Goal: Information Seeking & Learning: Learn about a topic

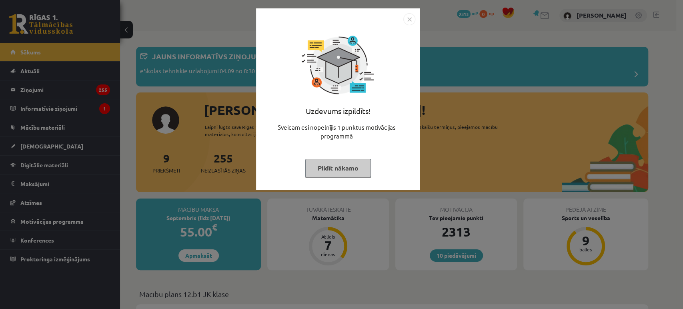
click at [408, 22] on img "Close" at bounding box center [409, 19] width 12 height 12
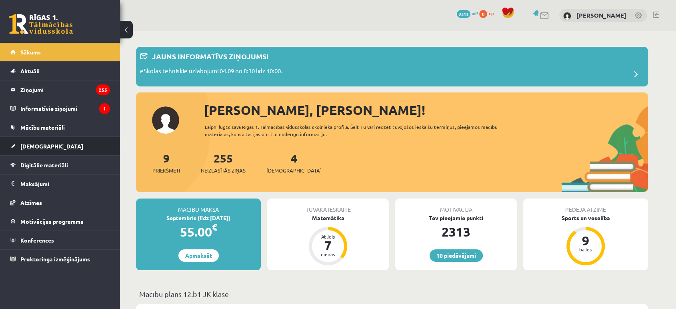
click at [62, 141] on link "[DEMOGRAPHIC_DATA]" at bounding box center [60, 146] width 100 height 18
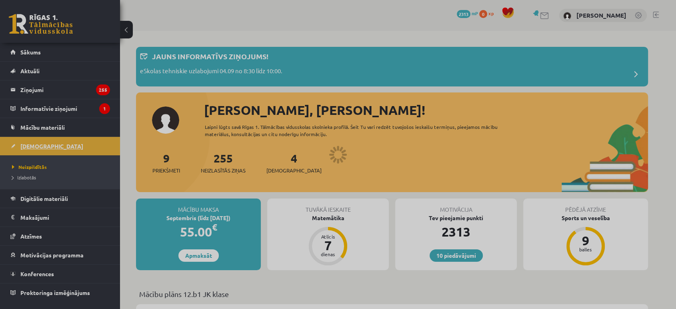
click at [62, 141] on div at bounding box center [338, 154] width 676 height 309
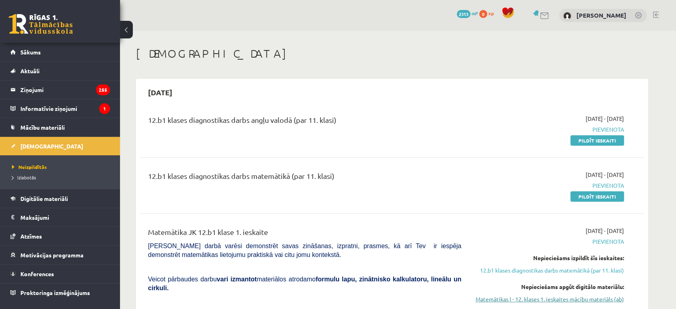
click at [542, 300] on link "Matemātikas I - 12. klases 1. ieskaites mācību materiāls (ab)" at bounding box center [548, 299] width 151 height 8
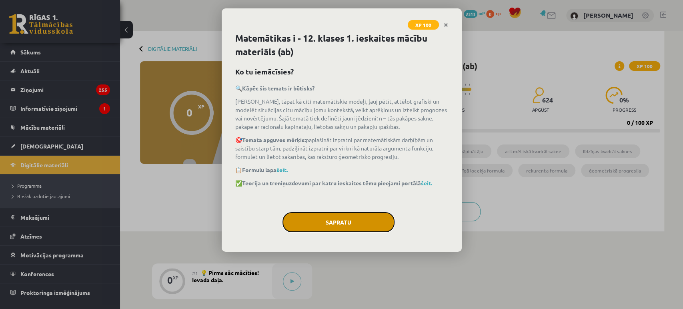
click at [353, 212] on button "Sapratu" at bounding box center [338, 222] width 112 height 20
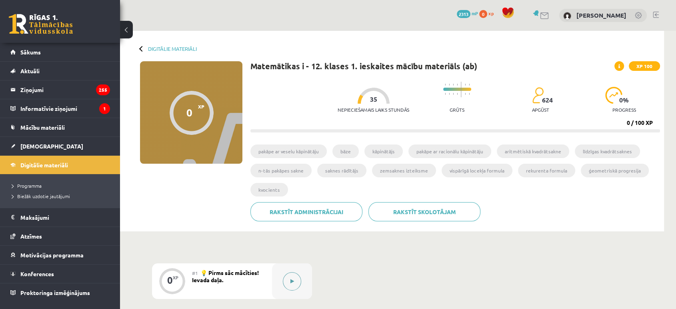
click at [288, 276] on button at bounding box center [292, 281] width 18 height 18
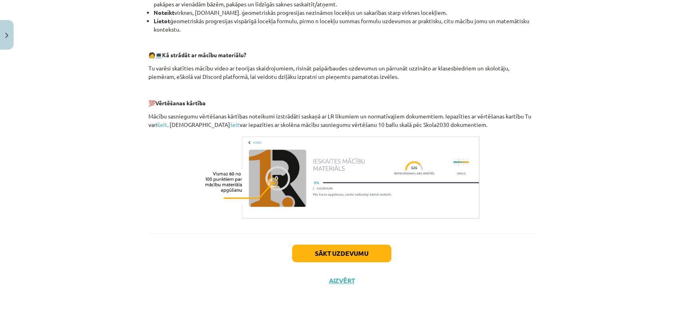
scroll to position [331, 0]
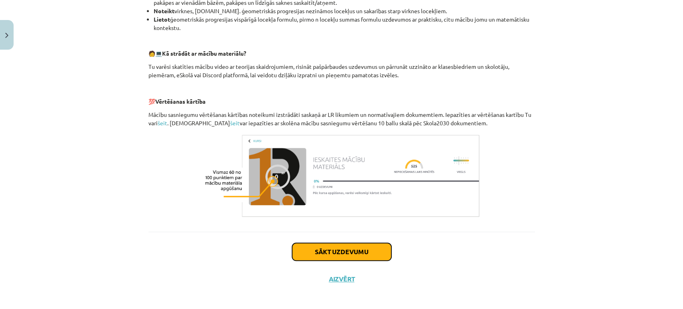
click at [373, 253] on button "Sākt uzdevumu" at bounding box center [341, 252] width 99 height 18
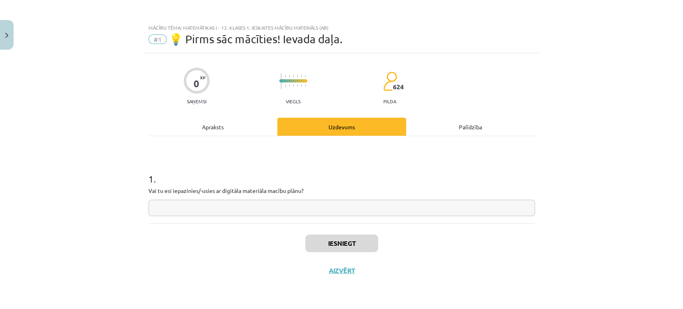
click at [221, 216] on div "1 . Vai tu esi iepazinies/-usies ar digitāla materiāla macību plānu?" at bounding box center [341, 179] width 386 height 87
click at [220, 209] on input "text" at bounding box center [341, 208] width 386 height 16
type input "**"
click at [337, 247] on button "Iesniegt" at bounding box center [341, 243] width 73 height 18
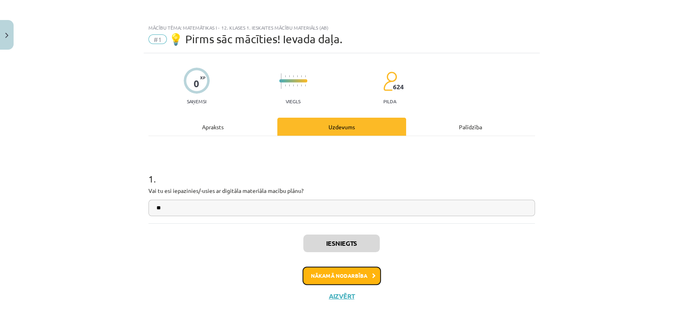
click at [349, 281] on button "Nākamā nodarbība" at bounding box center [341, 275] width 78 height 18
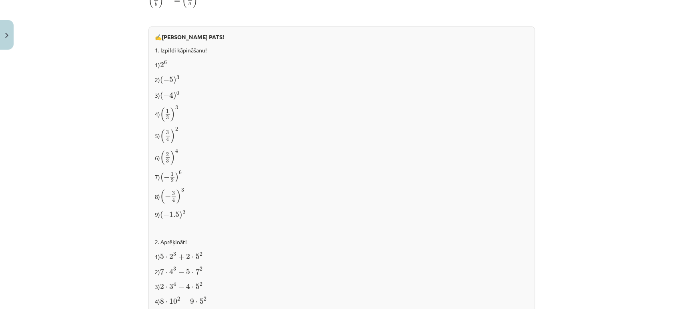
scroll to position [829, 0]
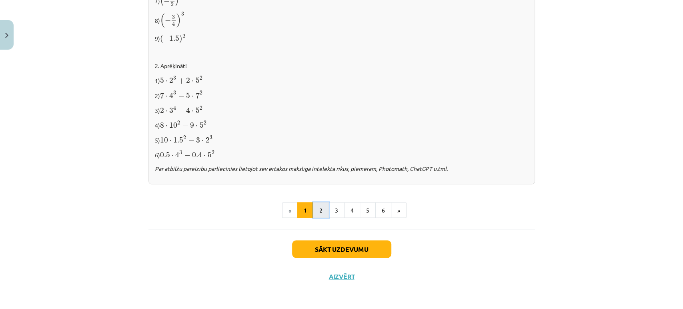
click at [319, 206] on button "2" at bounding box center [321, 210] width 16 height 16
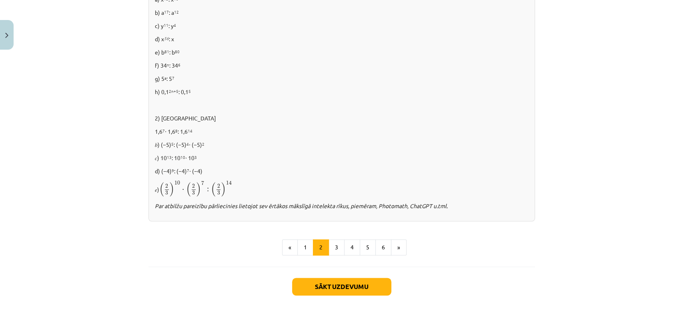
scroll to position [507, 0]
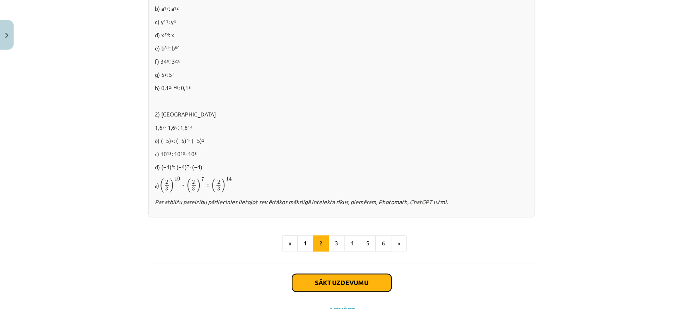
click at [359, 277] on button "Sākt uzdevumu" at bounding box center [341, 283] width 99 height 18
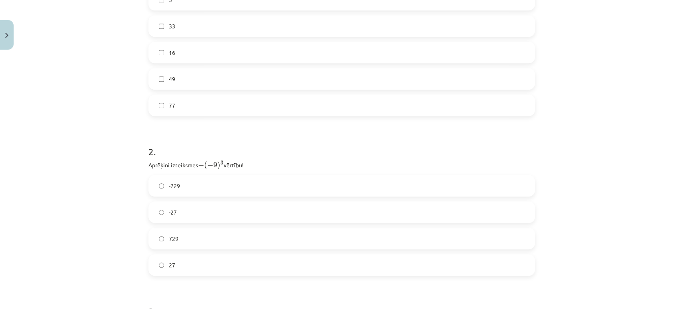
scroll to position [458, 0]
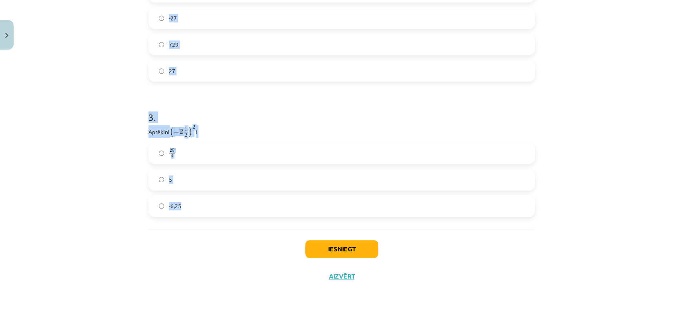
drag, startPoint x: 144, startPoint y: 159, endPoint x: 219, endPoint y: 227, distance: 101.1
copy form "1 . Atzīmē visus skaitļus, kuri ir kāda vesela skaitļa kvadrāts! 60 100 3 33 16…"
click at [579, 124] on div "Mācību tēma: Matemātikas i - 12. klases 1. ieskaites mācību materiāls (ab) #2 📝…" at bounding box center [341, 154] width 683 height 309
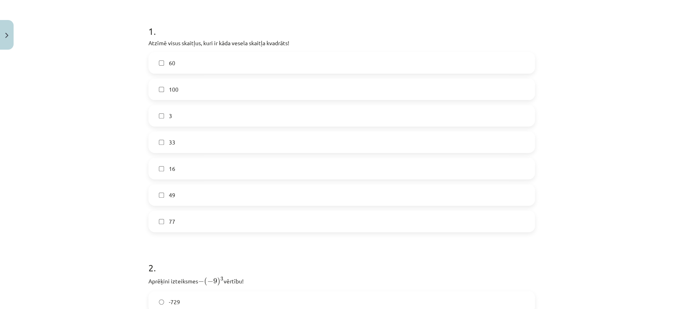
scroll to position [148, 0]
click at [229, 86] on label "100" at bounding box center [341, 89] width 385 height 20
click at [184, 168] on label "16" at bounding box center [341, 168] width 385 height 20
click at [229, 194] on label "49" at bounding box center [341, 194] width 385 height 20
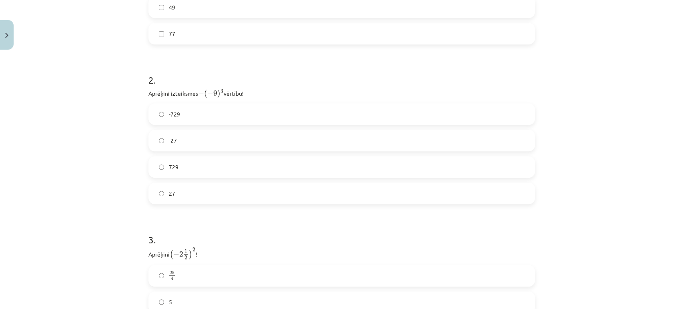
scroll to position [339, 0]
click at [246, 165] on label "729" at bounding box center [341, 163] width 385 height 20
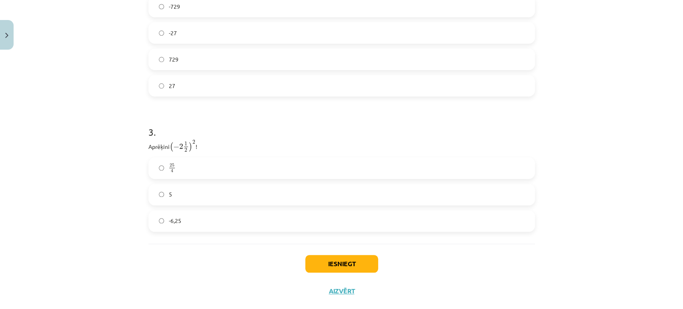
scroll to position [458, 0]
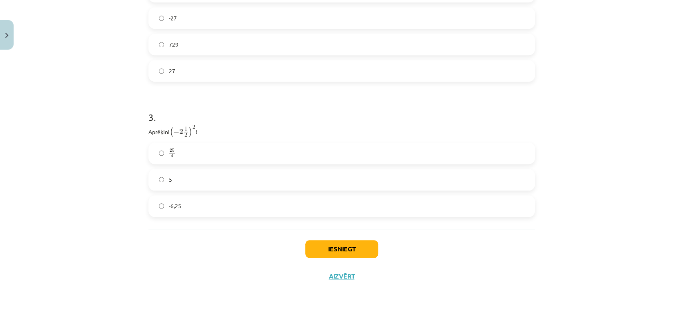
click at [214, 200] on label "-6,25" at bounding box center [341, 206] width 385 height 20
drag, startPoint x: 261, startPoint y: 127, endPoint x: 302, endPoint y: 151, distance: 47.7
click at [302, 151] on div "3 . Aprēķini ( − 2 1 2 ) 2 ( − 2 1 2 ) 2 ! 25 4 25 4 5 -6,25" at bounding box center [341, 157] width 386 height 119
click at [329, 247] on button "Iesniegt" at bounding box center [341, 249] width 73 height 18
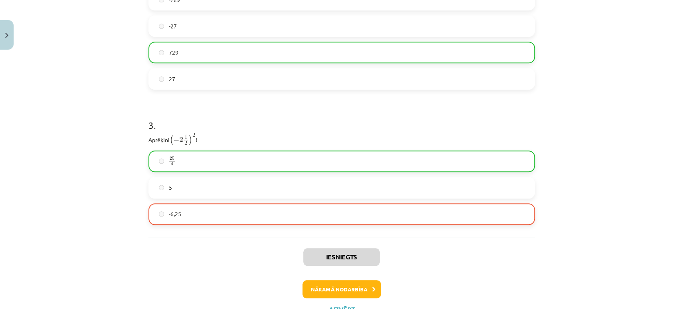
scroll to position [483, 0]
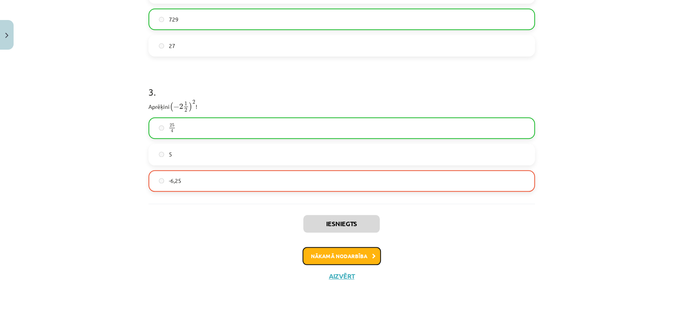
click at [326, 251] on button "Nākamā nodarbība" at bounding box center [341, 256] width 78 height 18
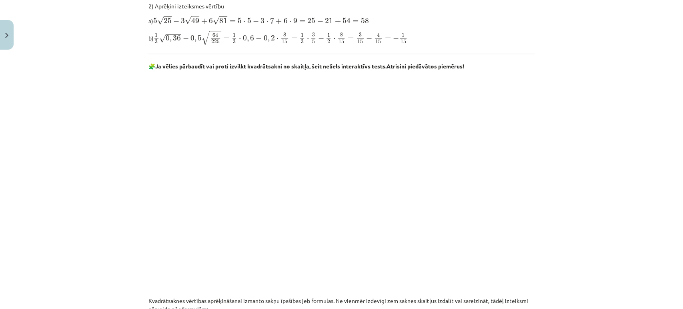
scroll to position [485, 0]
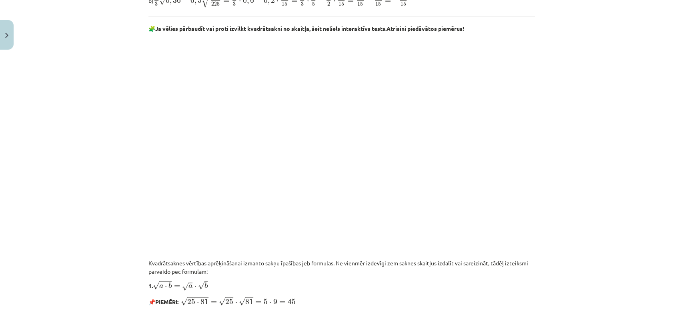
drag, startPoint x: 531, startPoint y: 176, endPoint x: 531, endPoint y: 164, distance: 11.6
click at [379, 114] on div "6 XP Saņemsi Sarežģīts 624 pilda Apraksts Uzdevums Palīdzība Atkārtojums par ar…" at bounding box center [342, 165] width 396 height 1169
click at [601, 105] on div "Mācību tēma: Matemātikas i - 12. klases 1. ieskaites mācību materiāls (ab) #3 📝…" at bounding box center [341, 154] width 683 height 309
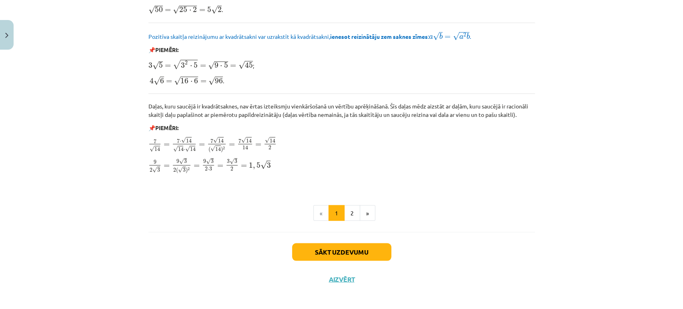
scroll to position [945, 0]
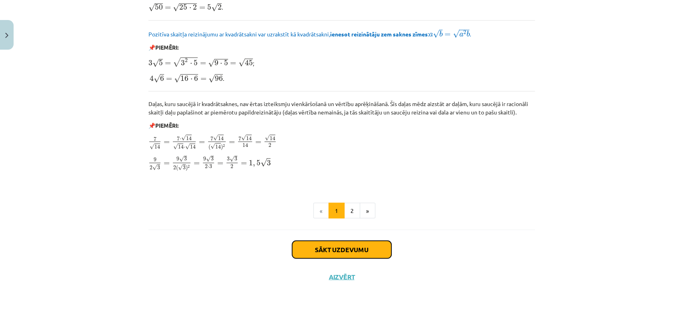
click at [334, 245] on button "Sākt uzdevumu" at bounding box center [341, 249] width 99 height 18
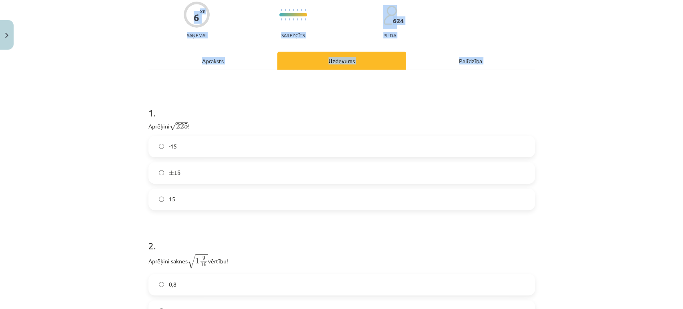
scroll to position [184, 0]
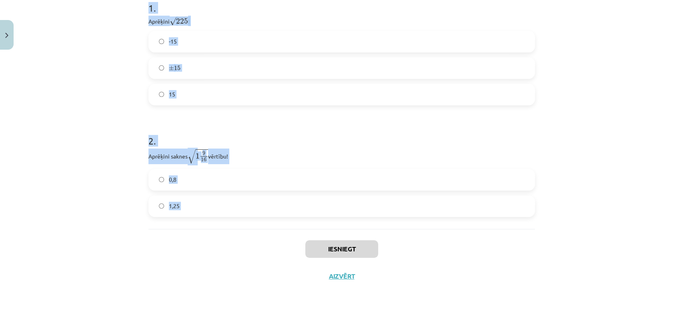
drag, startPoint x: 144, startPoint y: 172, endPoint x: 208, endPoint y: 254, distance: 103.7
click at [208, 254] on div "6 XP Saņemsi Sarežģīts 624 pilda Apraksts Uzdevums Palīdzība 1 . Aprēķini √ 225…" at bounding box center [342, 85] width 396 height 407
copy form "1 . Aprēķini √ 225 225 ! -15 ± 15 ± 15 15 2 . Aprēķini saknes √ 1 9 16 1 9 16 v…"
click at [601, 176] on div "Mācību tēma: Matemātikas i - 12. klases 1. ieskaites mācību materiāls (ab) #3 📝…" at bounding box center [341, 154] width 683 height 309
drag, startPoint x: 144, startPoint y: 128, endPoint x: 248, endPoint y: 209, distance: 130.9
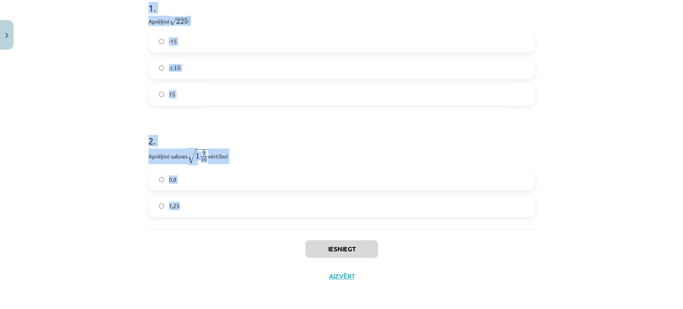
click at [248, 209] on form "1 . Aprēķini √ 225 225 ! -15 ± 15 ± 15 15 2 . Aprēķini saknes √ 1 9 16 1 9 16 v…" at bounding box center [341, 102] width 386 height 228
copy form "1 . Aprēķini √ 225 225 ! -15 ± 15 ± 15 15 2 . Aprēķini saknes √ 1 9 16 1 9 16 v…"
click at [256, 97] on label "15" at bounding box center [341, 94] width 385 height 20
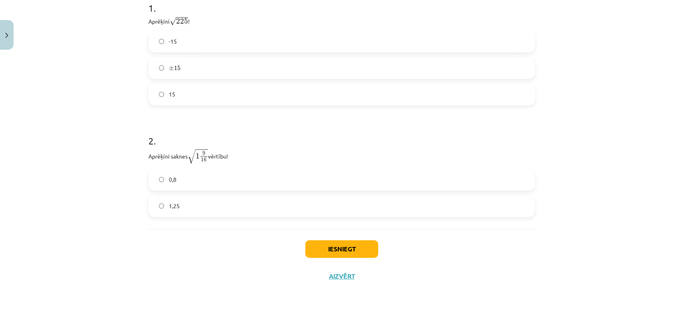
click at [252, 184] on label "0,8" at bounding box center [341, 180] width 385 height 20
click at [342, 249] on button "Iesniegt" at bounding box center [341, 249] width 73 height 18
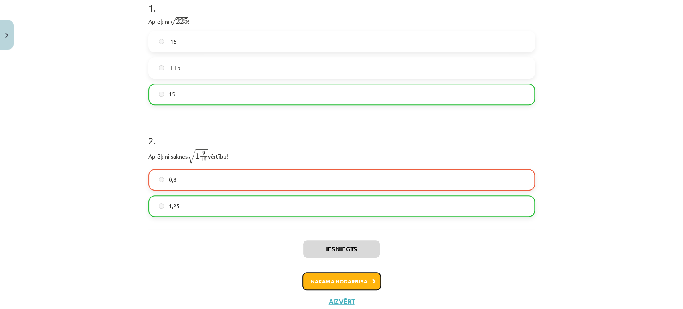
click at [356, 282] on button "Nākamā nodarbība" at bounding box center [341, 281] width 78 height 18
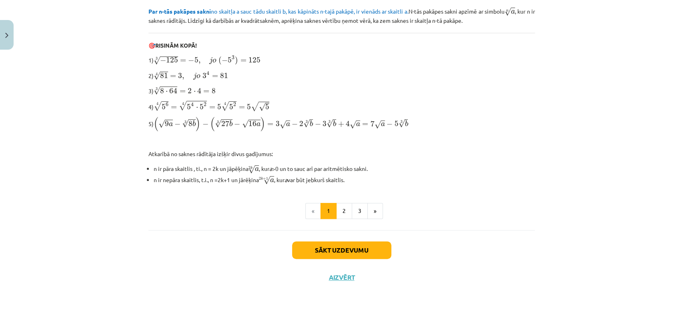
scroll to position [239, 0]
click at [336, 252] on button "Sākt uzdevumu" at bounding box center [341, 251] width 99 height 18
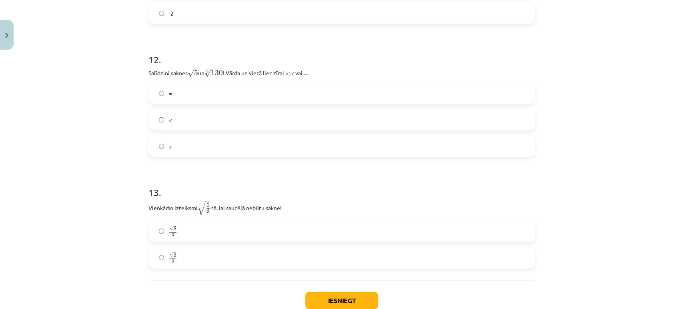
scroll to position [1773, 0]
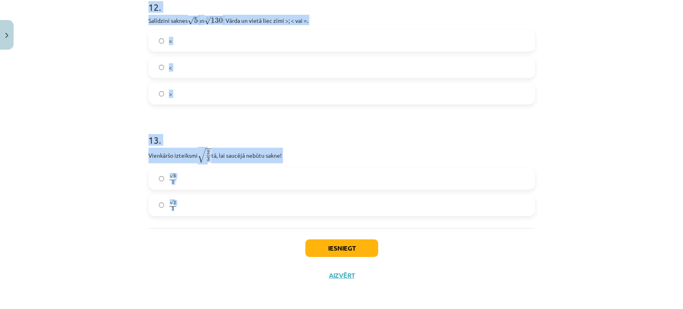
drag, startPoint x: 140, startPoint y: 157, endPoint x: 325, endPoint y: 199, distance: 190.0
copy form "1 . Kura izteiksme jāizvēlas vienādības a m n a m n = ⋯ labajā pusē, lai būtu p…"
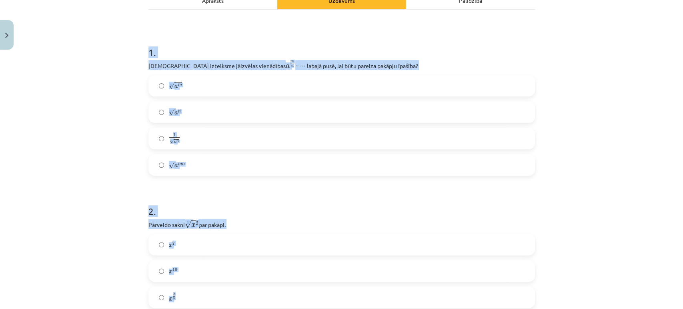
scroll to position [127, 0]
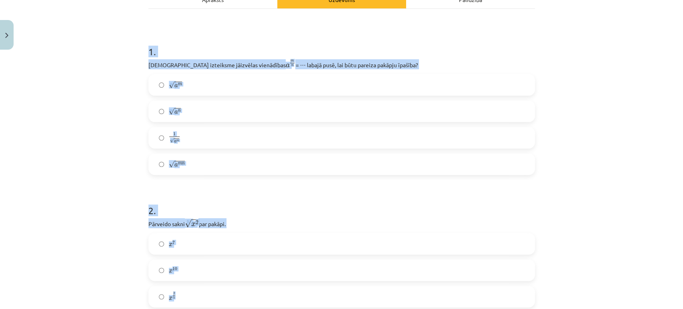
click at [462, 214] on h1 "2 ." at bounding box center [341, 203] width 386 height 25
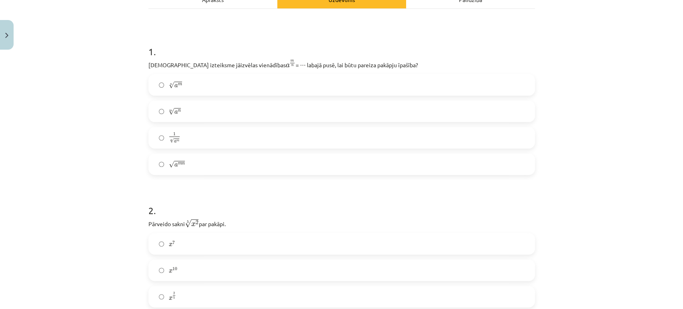
click at [237, 88] on label "n √ a m a m n" at bounding box center [341, 85] width 385 height 20
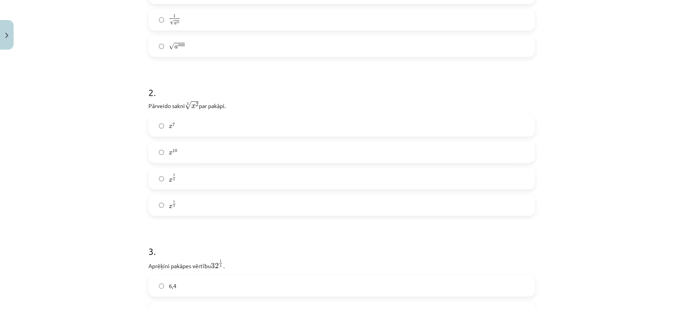
scroll to position [260, 0]
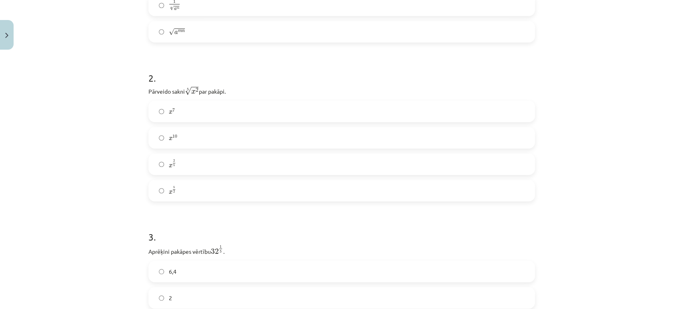
click at [218, 158] on label "x 2 5 x 2 5" at bounding box center [341, 164] width 385 height 20
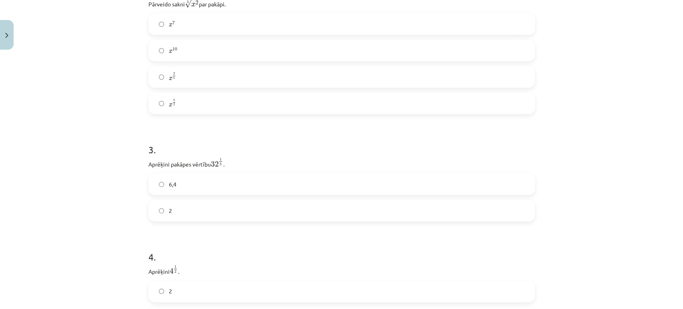
scroll to position [372, 0]
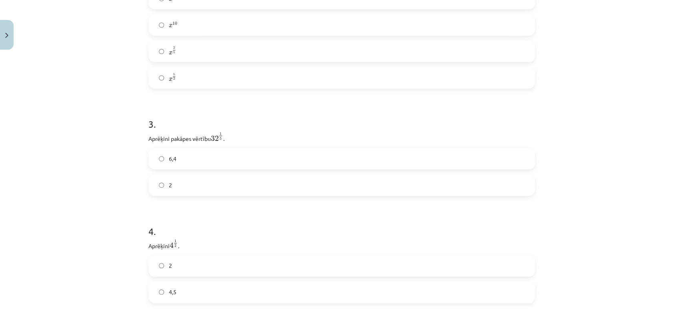
click at [208, 184] on label "2" at bounding box center [341, 185] width 385 height 20
click at [198, 256] on div "2" at bounding box center [341, 266] width 386 height 22
click at [200, 260] on label "2" at bounding box center [341, 266] width 385 height 20
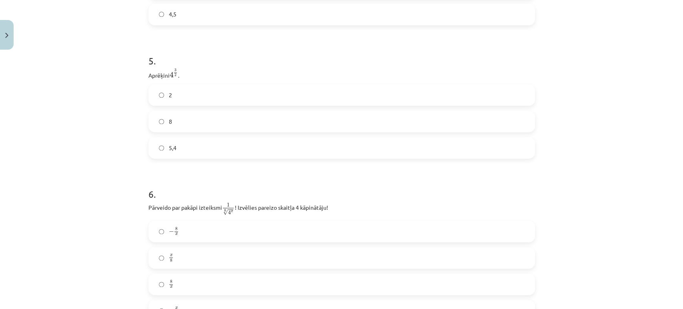
scroll to position [650, 0]
click at [226, 121] on label "8" at bounding box center [341, 122] width 385 height 20
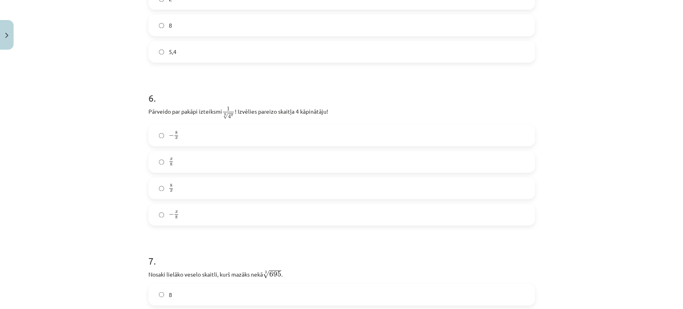
scroll to position [746, 0]
click at [190, 159] on label "x 8 x 8" at bounding box center [341, 162] width 385 height 20
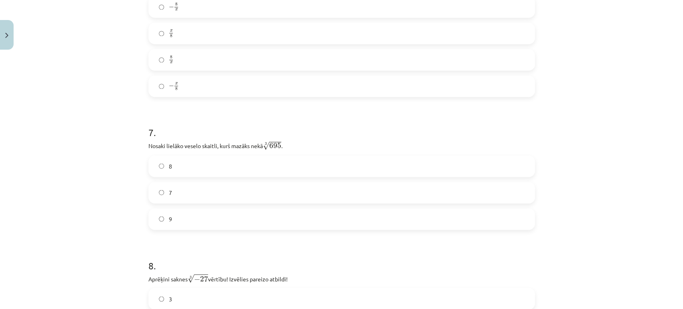
scroll to position [897, 0]
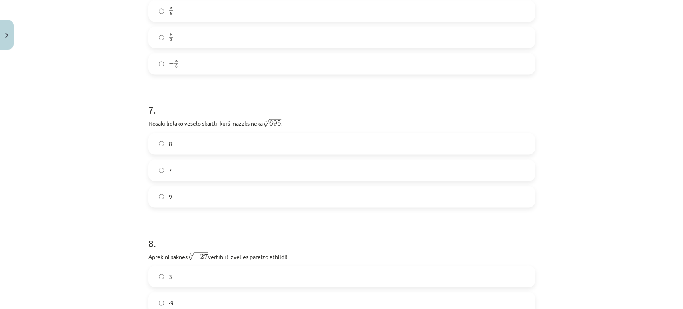
click at [219, 145] on label "8" at bounding box center [341, 144] width 385 height 20
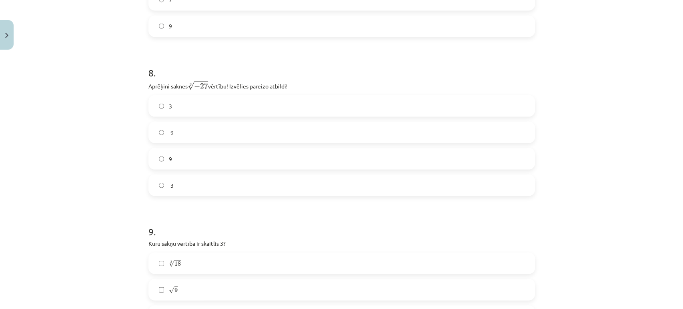
scroll to position [1069, 0]
click at [191, 186] on label "-3" at bounding box center [341, 183] width 385 height 20
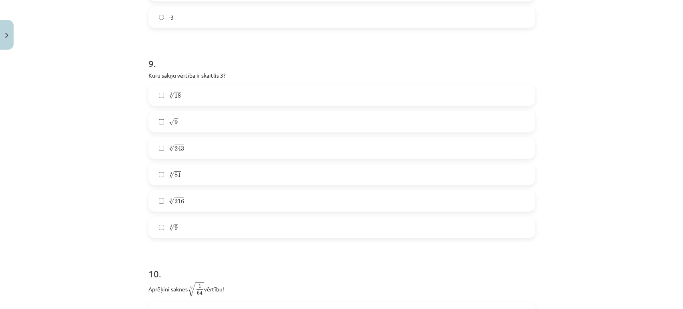
scroll to position [1239, 0]
click at [207, 118] on label "√ 9 9" at bounding box center [341, 118] width 385 height 20
click at [192, 153] on label "5 √ 243 243 5" at bounding box center [341, 144] width 385 height 20
click at [202, 172] on label "4 √ 81 81 4" at bounding box center [341, 171] width 385 height 20
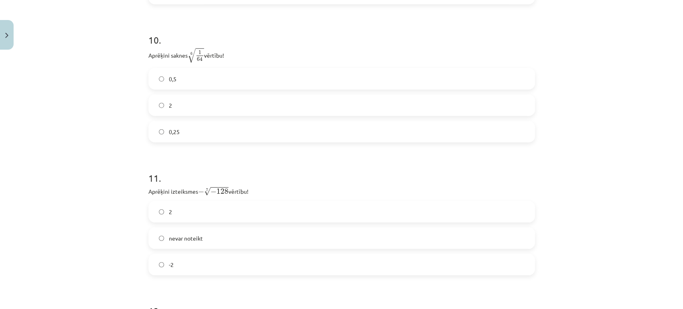
scroll to position [1472, 0]
click at [221, 78] on label "0,5" at bounding box center [341, 75] width 385 height 20
click at [202, 203] on label "2" at bounding box center [341, 208] width 385 height 20
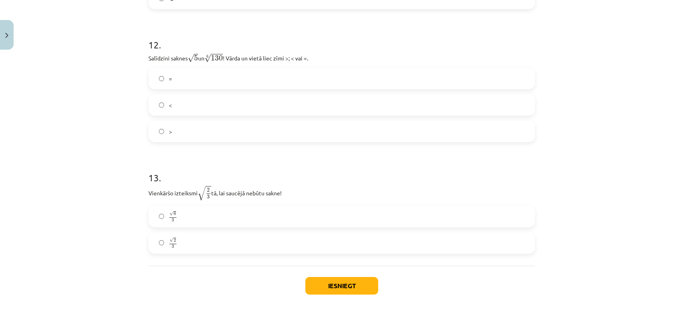
scroll to position [1735, 0]
click at [204, 93] on div "= < >" at bounding box center [341, 105] width 386 height 74
click at [240, 111] on label "<" at bounding box center [341, 105] width 385 height 20
click at [198, 220] on label "√ 6 3 6 3" at bounding box center [341, 216] width 385 height 20
click at [342, 286] on button "Iesniegt" at bounding box center [341, 286] width 73 height 18
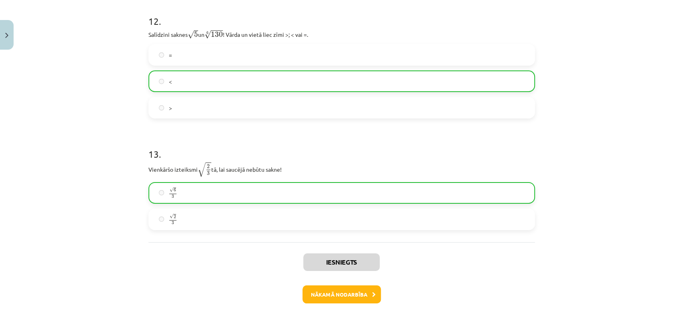
scroll to position [1798, 0]
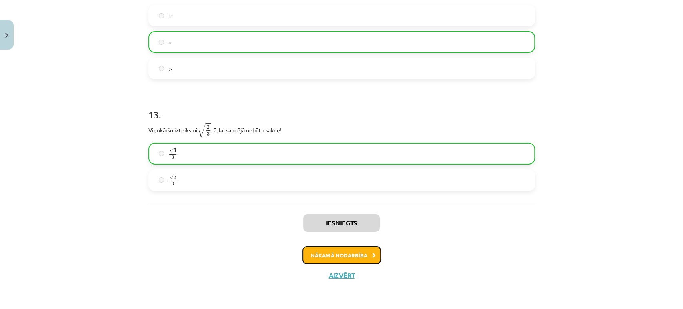
click at [357, 259] on button "Nākamā nodarbība" at bounding box center [341, 255] width 78 height 18
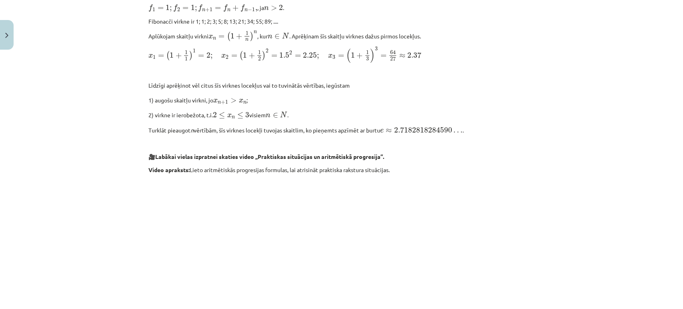
scroll to position [813, 0]
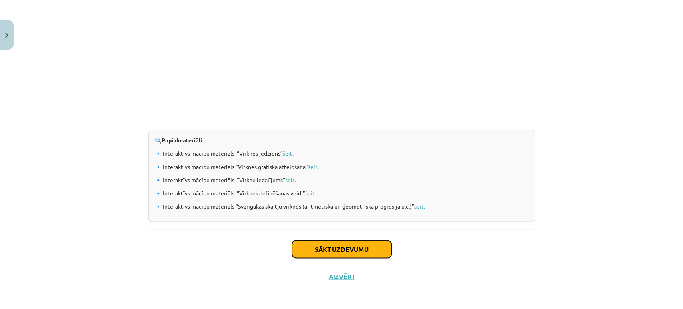
click at [342, 242] on button "Sākt uzdevumu" at bounding box center [341, 249] width 99 height 18
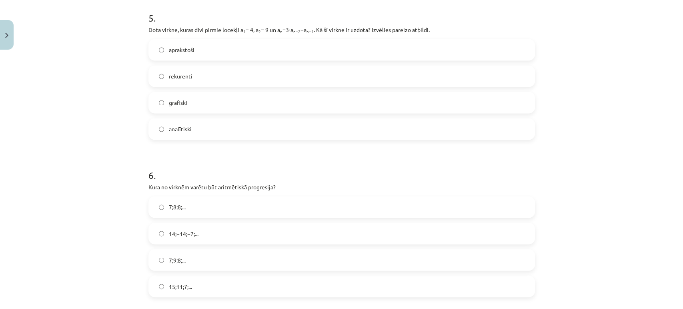
scroll to position [873, 0]
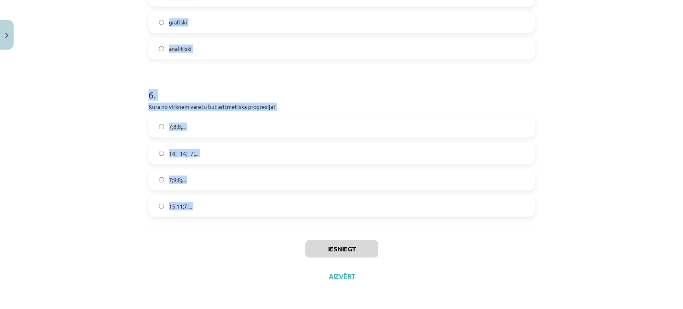
drag, startPoint x: 141, startPoint y: 159, endPoint x: 212, endPoint y: 230, distance: 100.4
copy form "1 . Skaitļu virkne -7; -4; -1; 2; 5; ... ir Dilstoša Konstanta Augoša Ne augoša…"
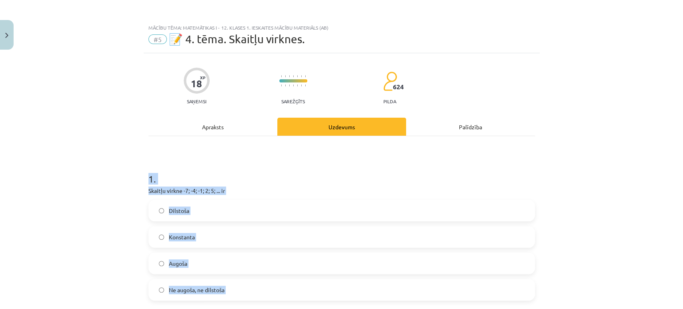
scroll to position [100, 0]
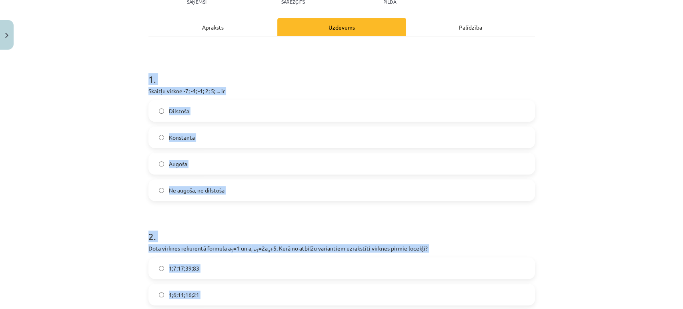
click at [220, 172] on label "Augoša" at bounding box center [341, 164] width 385 height 20
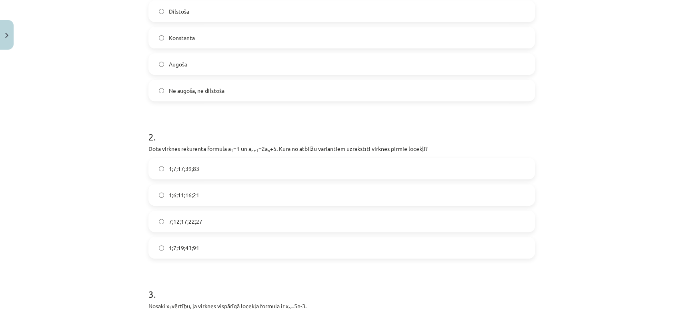
scroll to position [240, 0]
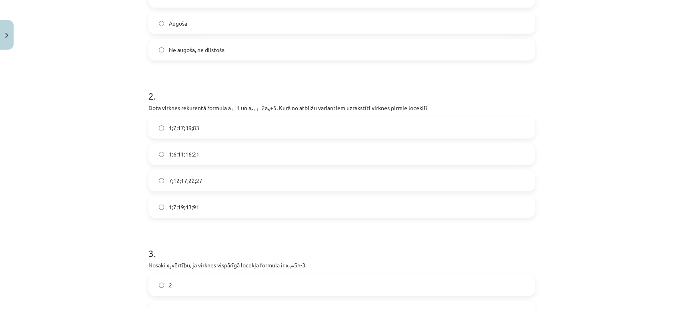
click at [222, 206] on label "1;7;19;43;91" at bounding box center [341, 207] width 385 height 20
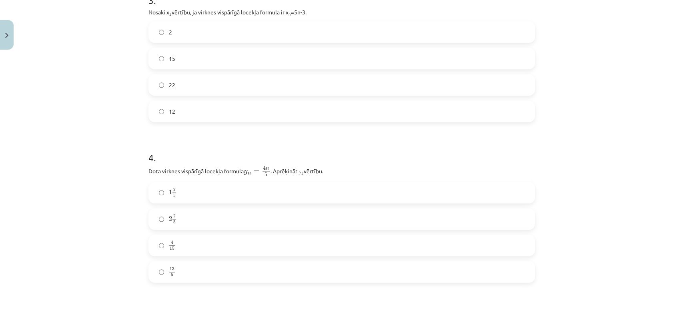
scroll to position [493, 0]
click at [247, 127] on form "1 . Skaitļu virkne -7; -4; -1; 2; 5; ... ir Dilstoša Konstanta Augoša Ne augoša…" at bounding box center [341, 132] width 386 height 931
click at [239, 115] on label "12" at bounding box center [341, 112] width 385 height 20
click at [211, 225] on label "2 2 5 2 2 5" at bounding box center [341, 219] width 385 height 20
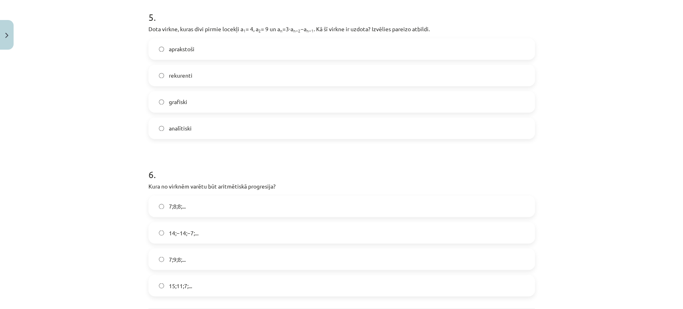
scroll to position [793, 0]
click at [221, 82] on label "rekurenti" at bounding box center [341, 76] width 385 height 20
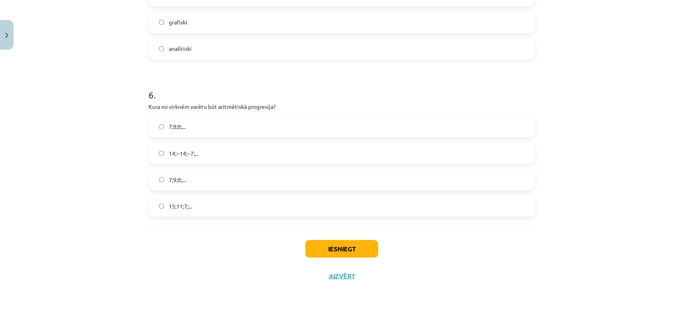
scroll to position [873, 0]
click at [183, 204] on span "15;11;7;..." at bounding box center [180, 206] width 23 height 8
click at [314, 253] on button "Iesniegt" at bounding box center [341, 249] width 73 height 18
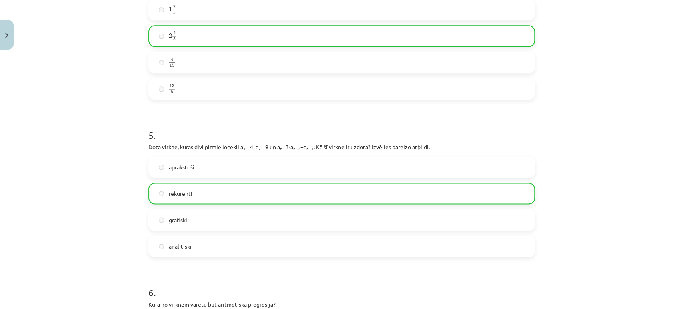
scroll to position [899, 0]
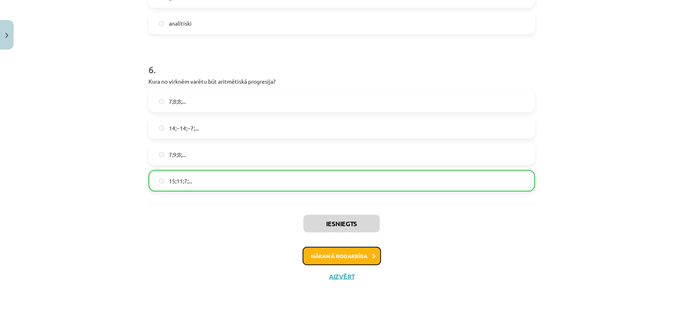
click at [337, 262] on button "Nākamā nodarbība" at bounding box center [341, 255] width 78 height 18
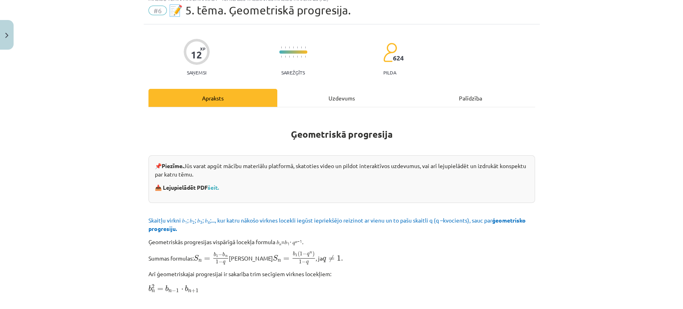
scroll to position [20, 0]
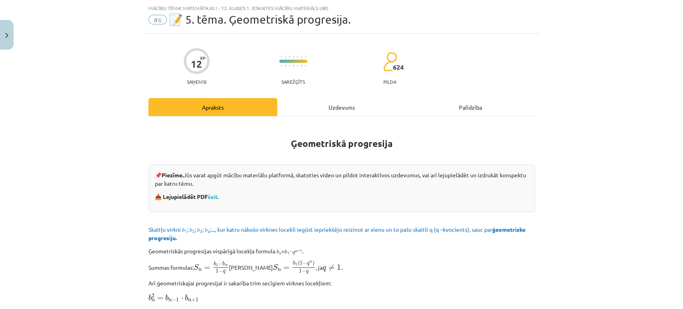
click at [337, 262] on p "Summas formulas: S n = b 1 − b n 1 − q S n = b 1 − b n 1 − q jeb S n = b 1 ( 1 …" at bounding box center [341, 267] width 386 height 14
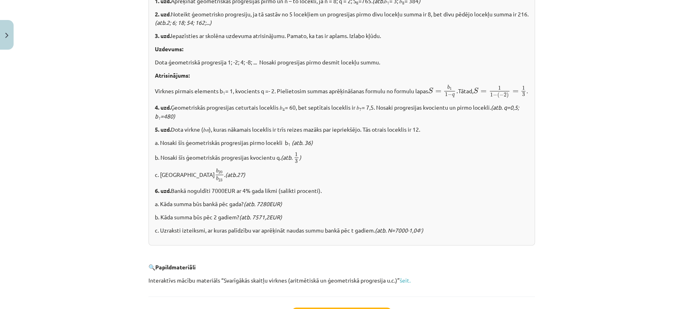
scroll to position [987, 0]
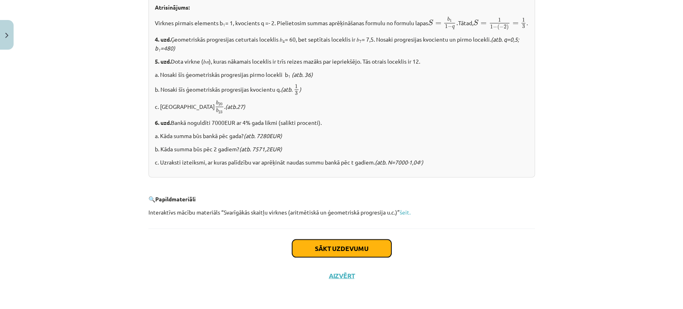
click at [355, 244] on button "Sākt uzdevumu" at bounding box center [341, 248] width 99 height 18
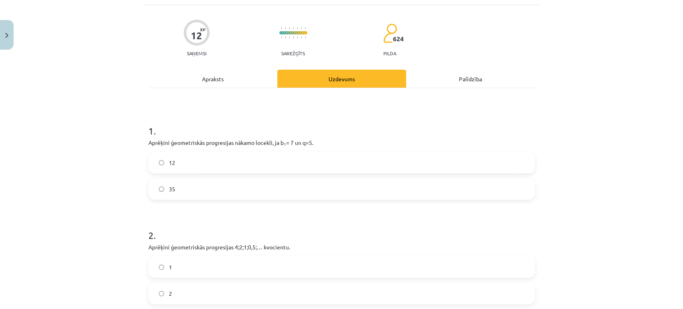
scroll to position [20, 0]
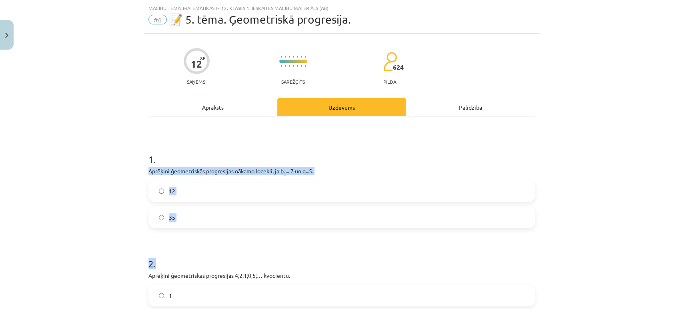
drag, startPoint x: 146, startPoint y: 165, endPoint x: 166, endPoint y: 264, distance: 101.4
click at [139, 148] on div "Mācību tēma: Matemātikas i - 12. klases 1. ieskaites mācību materiāls (ab) #6 📝…" at bounding box center [341, 154] width 683 height 309
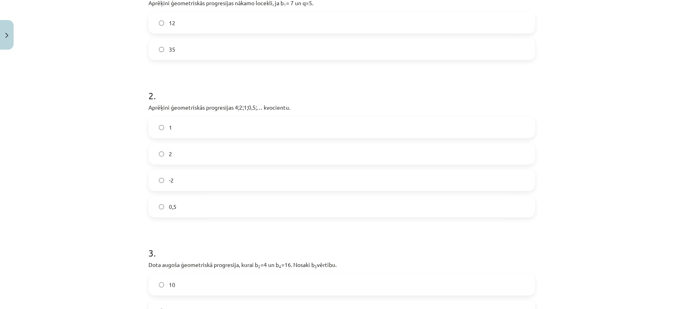
scroll to position [346, 0]
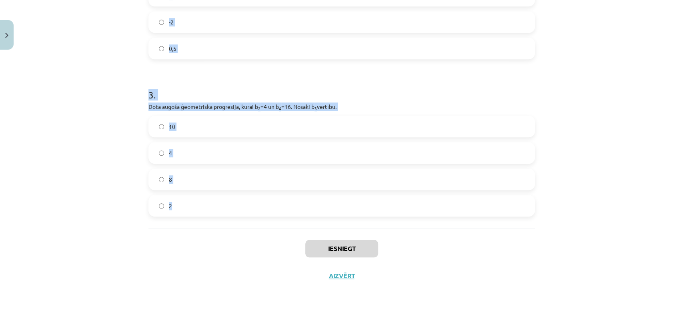
drag, startPoint x: 142, startPoint y: 150, endPoint x: 190, endPoint y: 202, distance: 71.6
copy form "1 . Aprēķini ģeometriskās progresijas nākamo locekli, ja b 1 = 7 un q=5. 12 35 …"
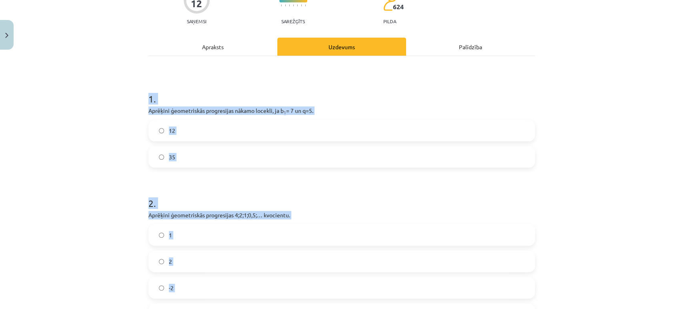
scroll to position [36, 0]
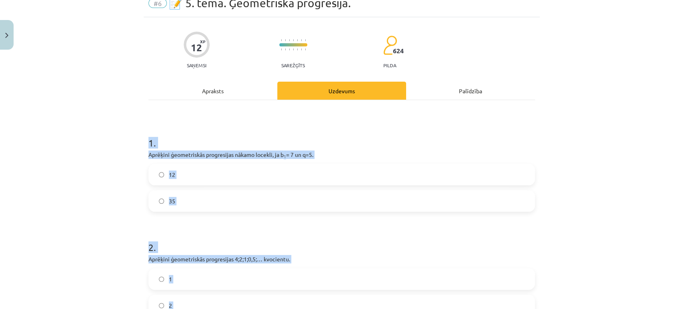
drag, startPoint x: 403, startPoint y: 170, endPoint x: 231, endPoint y: 201, distance: 174.8
click at [231, 201] on label "35" at bounding box center [341, 201] width 385 height 20
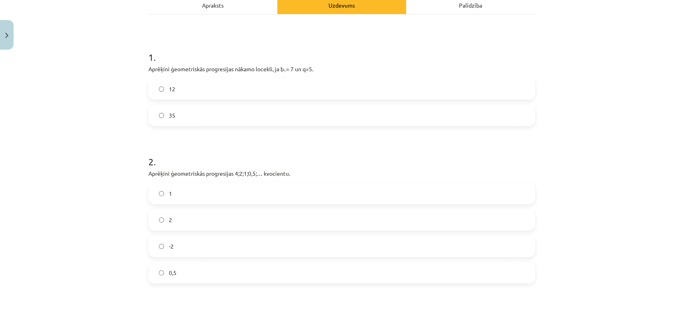
scroll to position [237, 0]
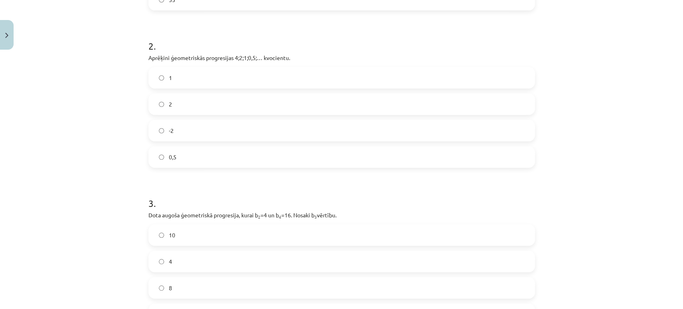
click at [219, 161] on label "0,5" at bounding box center [341, 157] width 385 height 20
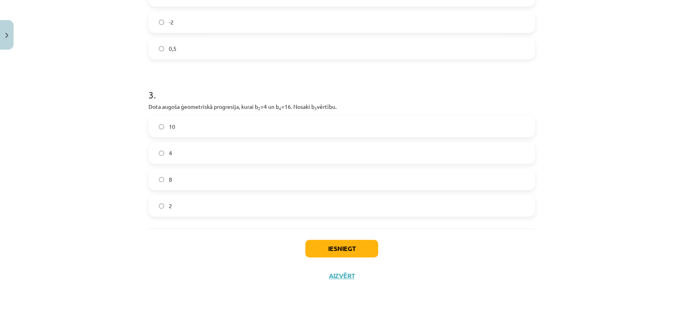
click at [211, 172] on label "8" at bounding box center [341, 179] width 385 height 20
click at [330, 244] on button "Iesniegt" at bounding box center [341, 249] width 73 height 18
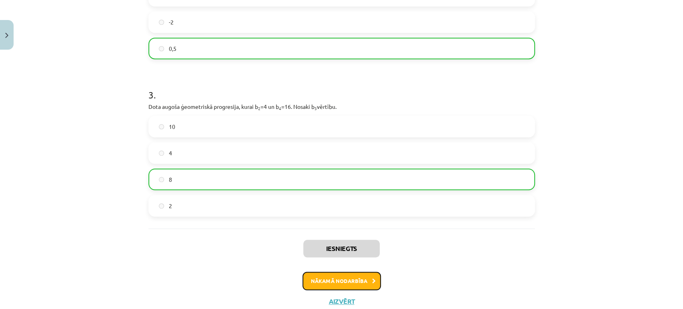
click at [367, 278] on button "Nākamā nodarbība" at bounding box center [341, 281] width 78 height 18
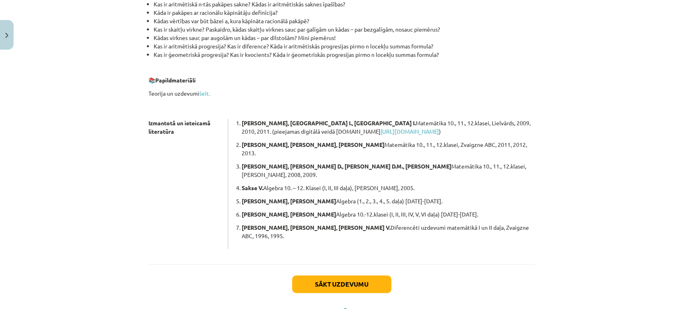
scroll to position [197, 0]
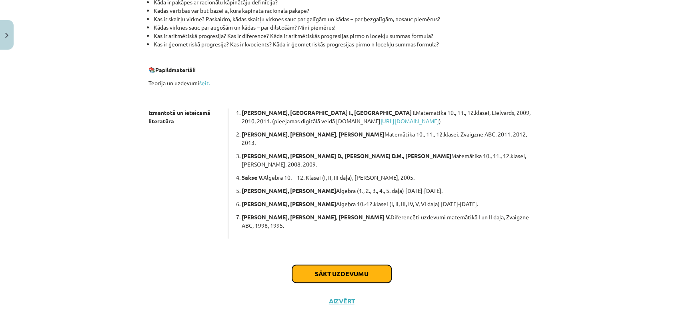
click at [345, 265] on button "Sākt uzdevumu" at bounding box center [341, 274] width 99 height 18
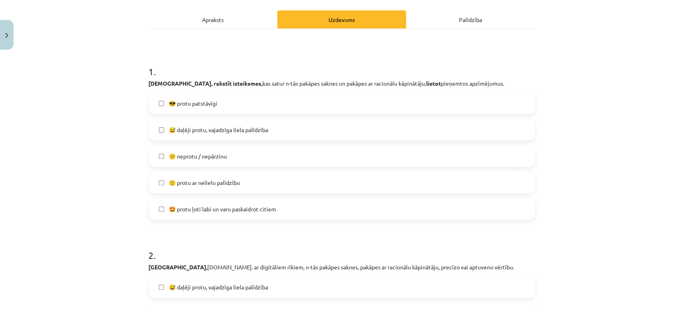
scroll to position [107, 0]
click at [236, 173] on label "🙂 protu ar nelielu palīdzību" at bounding box center [341, 183] width 385 height 20
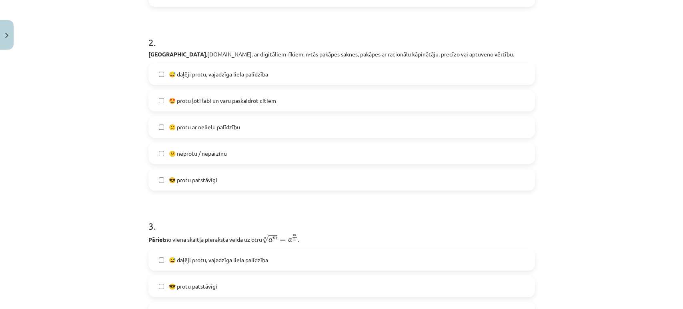
scroll to position [320, 0]
click at [230, 150] on label "😕 neprotu / nepārzinu" at bounding box center [341, 153] width 385 height 20
click at [228, 126] on span "🙂 protu ar nelielu palīdzību" at bounding box center [204, 127] width 71 height 8
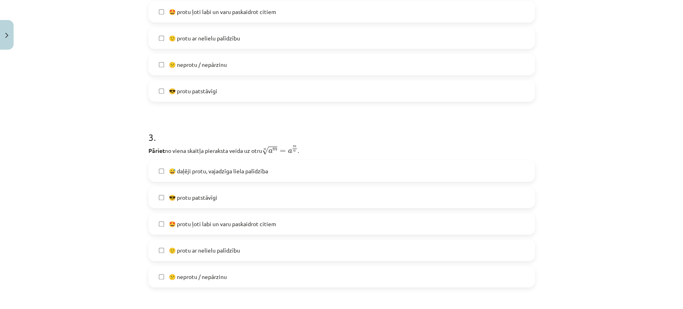
scroll to position [408, 0]
click at [196, 70] on label "😕 neprotu / nepārzinu" at bounding box center [341, 66] width 385 height 20
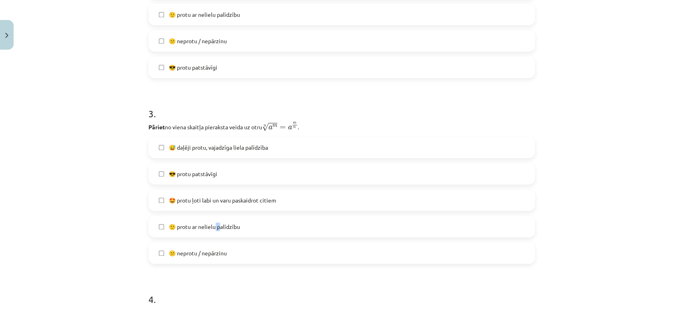
click at [216, 230] on label "🙂 protu ar nelielu palīdzību" at bounding box center [341, 226] width 385 height 20
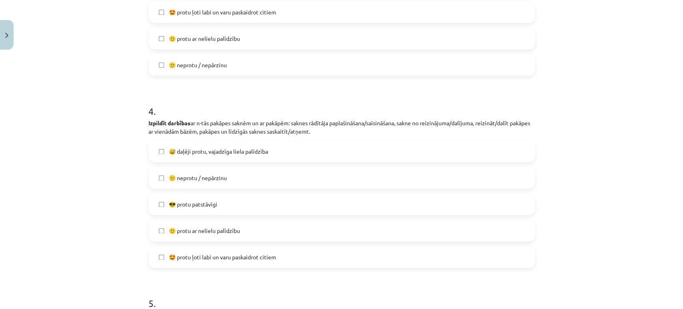
scroll to position [621, 0]
click at [216, 230] on span "🙂 protu ar nelielu palīdzību" at bounding box center [204, 230] width 71 height 8
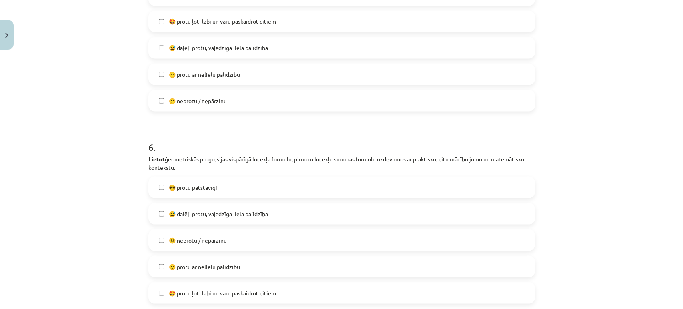
scroll to position [969, 0]
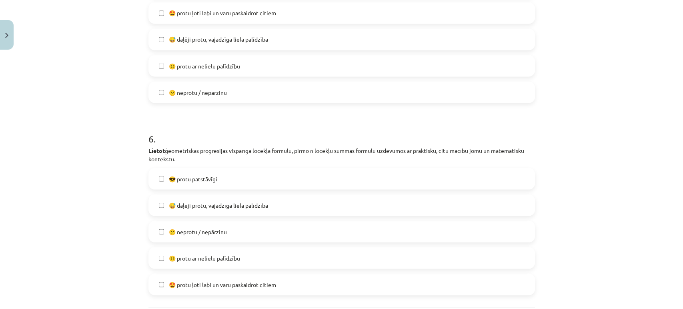
click at [212, 60] on label "🙂 protu ar nelielu palīdzību" at bounding box center [341, 66] width 385 height 20
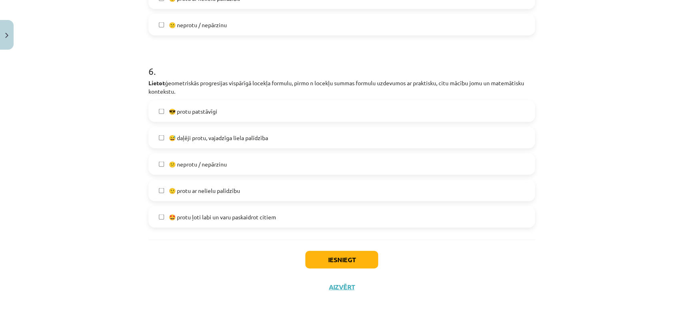
scroll to position [1037, 0]
click at [274, 198] on label "🙂 protu ar nelielu palīdzību" at bounding box center [341, 190] width 385 height 20
click at [330, 253] on button "Iesniegt" at bounding box center [341, 259] width 73 height 18
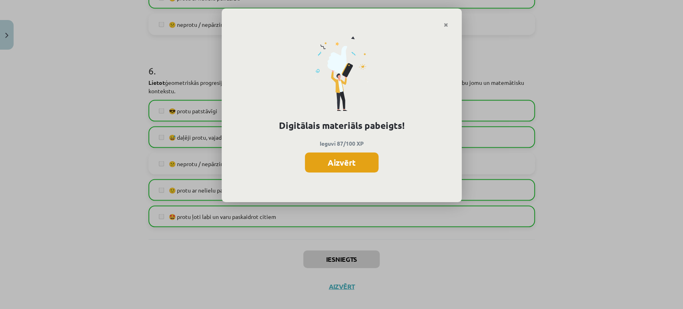
click at [341, 155] on button "Aizvērt" at bounding box center [342, 162] width 74 height 20
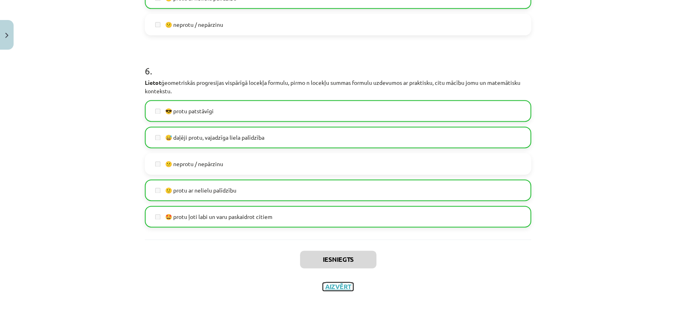
click at [330, 286] on button "Aizvērt" at bounding box center [338, 286] width 30 height 8
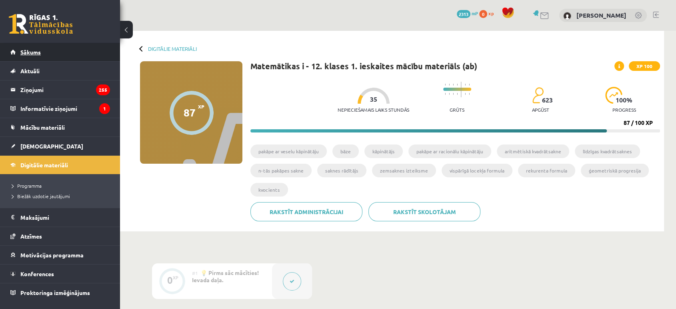
click at [25, 60] on link "Sākums" at bounding box center [60, 52] width 100 height 18
